Goal: Information Seeking & Learning: Learn about a topic

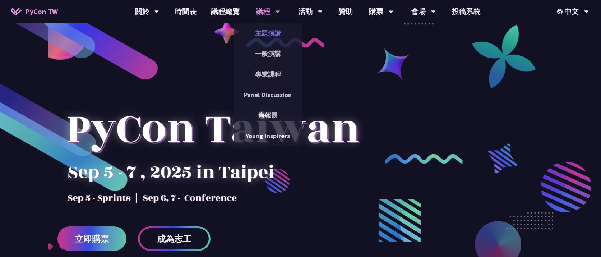
click at [264, 34] on link "主題演講" at bounding box center [267, 33] width 69 height 17
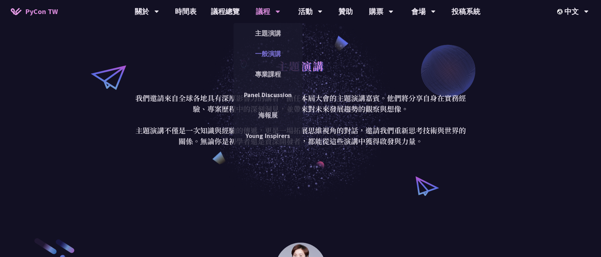
click at [270, 53] on link "一般演講" at bounding box center [267, 53] width 69 height 17
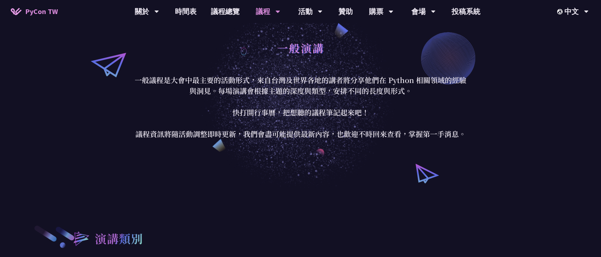
scroll to position [36, 0]
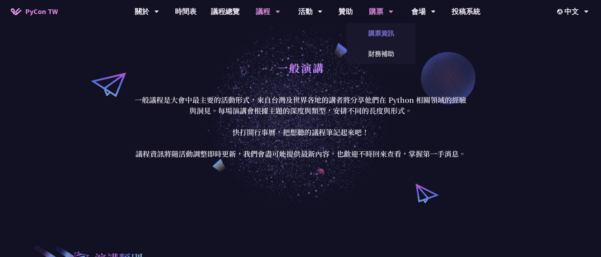
click at [383, 35] on link "購票資訊" at bounding box center [381, 33] width 69 height 17
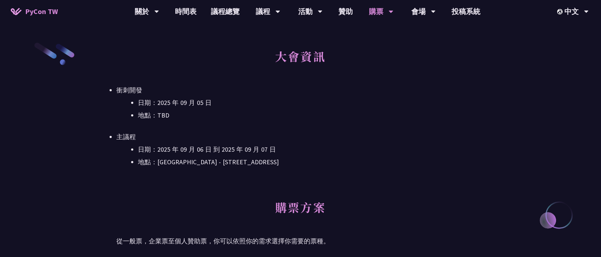
scroll to position [215, 0]
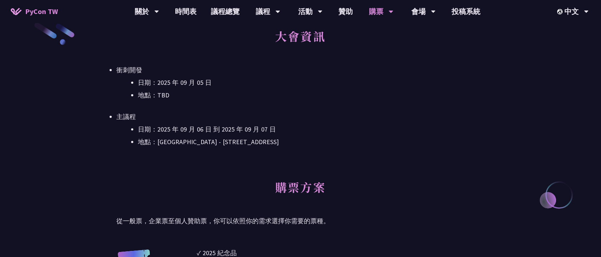
drag, startPoint x: 325, startPoint y: 130, endPoint x: 341, endPoint y: 103, distance: 30.7
click at [341, 103] on ul "衝刺開發 日期：2025 年 09 月 05 日 地點：TBD 主議程 日期：2025 年 09 月 06 日 到 2025 年 09 月 07 日 地點：台…" at bounding box center [300, 106] width 368 height 83
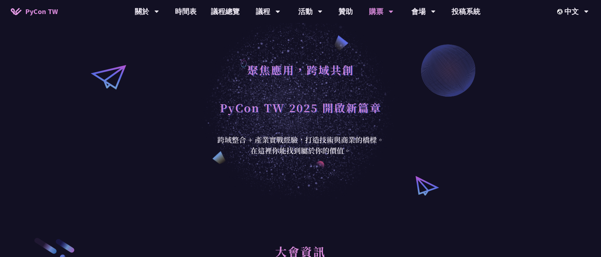
scroll to position [0, 0]
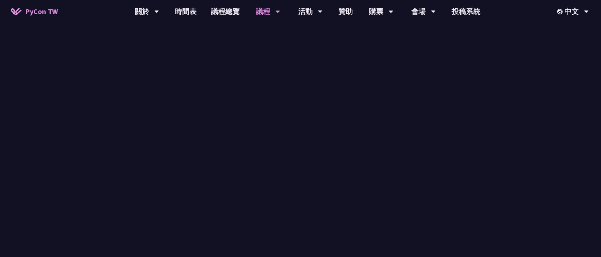
scroll to position [36, 0]
